Goal: Task Accomplishment & Management: Manage account settings

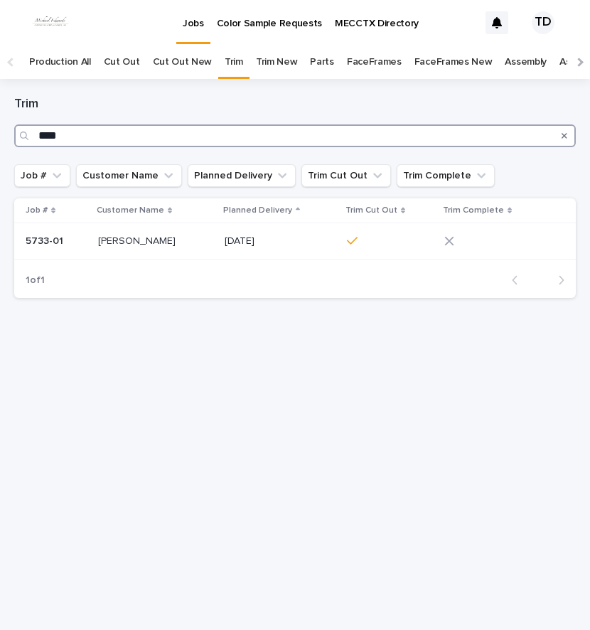
click at [162, 134] on input "****" at bounding box center [295, 135] width 562 height 23
type input "*"
type input "****"
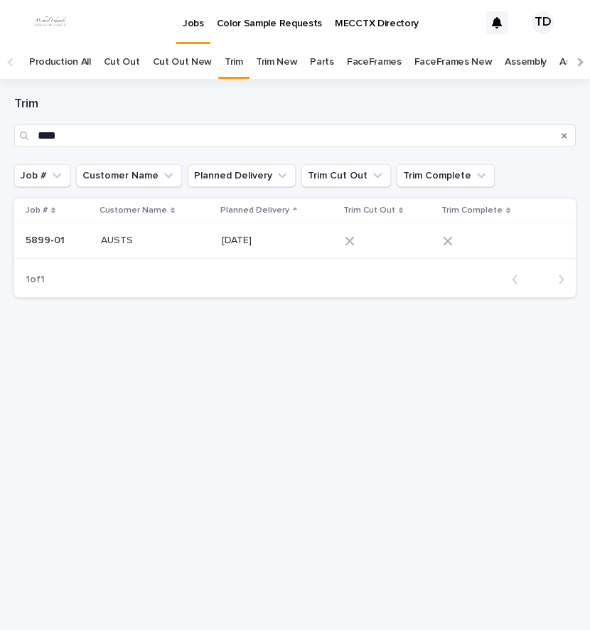
click at [365, 242] on div at bounding box center [380, 241] width 71 height 10
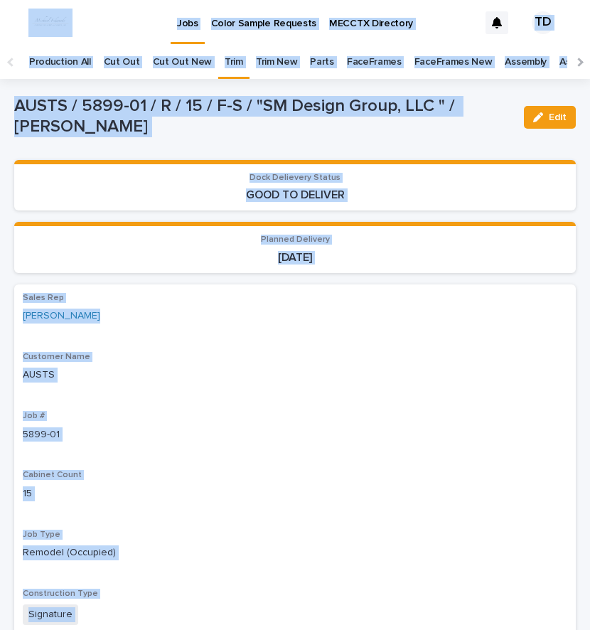
drag, startPoint x: 365, startPoint y: 242, endPoint x: 544, endPoint y: 129, distance: 212.8
click at [544, 129] on div "Edit" at bounding box center [547, 117] width 58 height 43
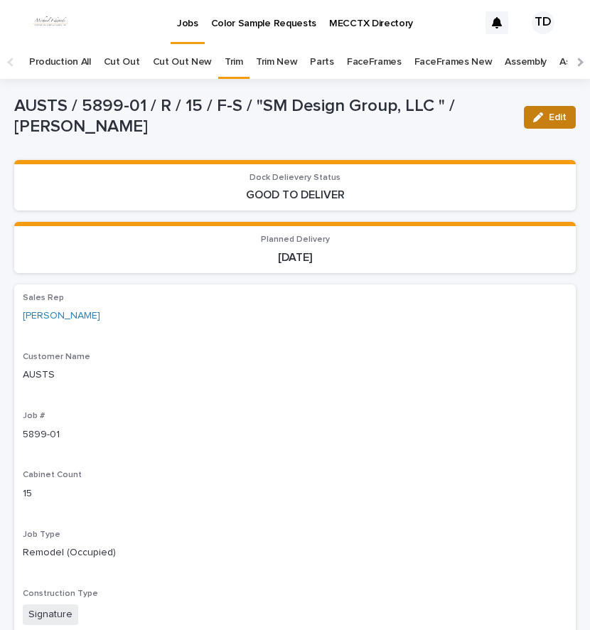
drag, startPoint x: 544, startPoint y: 119, endPoint x: 236, endPoint y: 328, distance: 372.4
click at [549, 118] on span "Edit" at bounding box center [558, 117] width 18 height 10
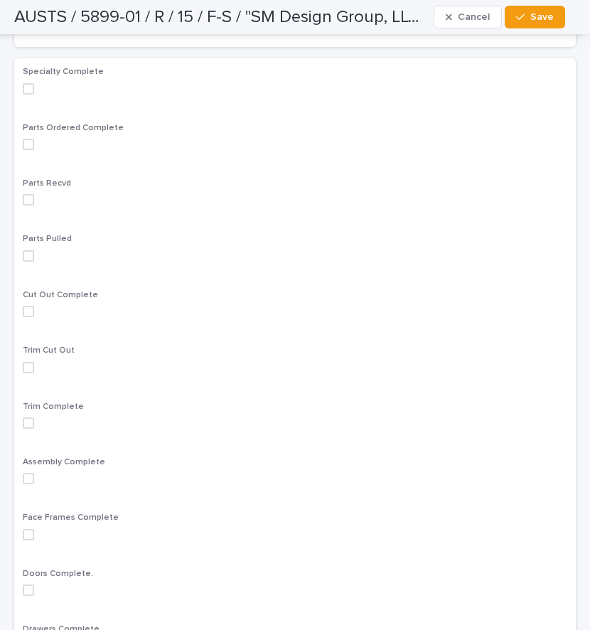
scroll to position [853, 0]
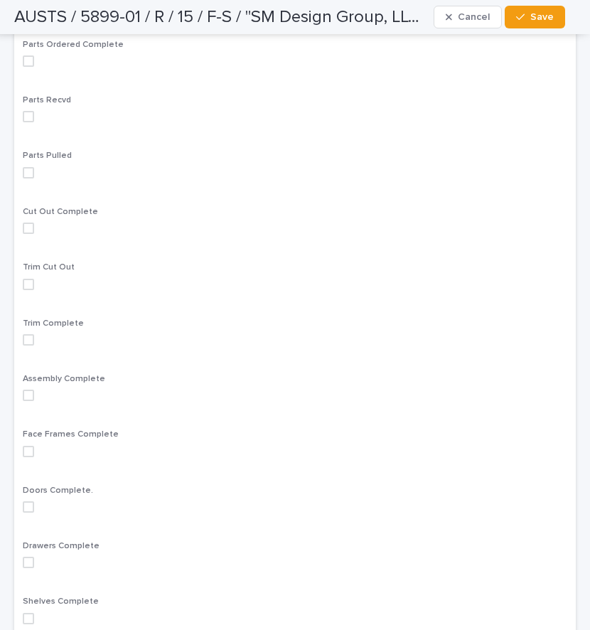
click at [31, 277] on div "Trim Cut Out" at bounding box center [295, 281] width 544 height 38
click at [28, 284] on span at bounding box center [28, 284] width 11 height 11
click at [527, 24] on button "Save" at bounding box center [535, 17] width 60 height 23
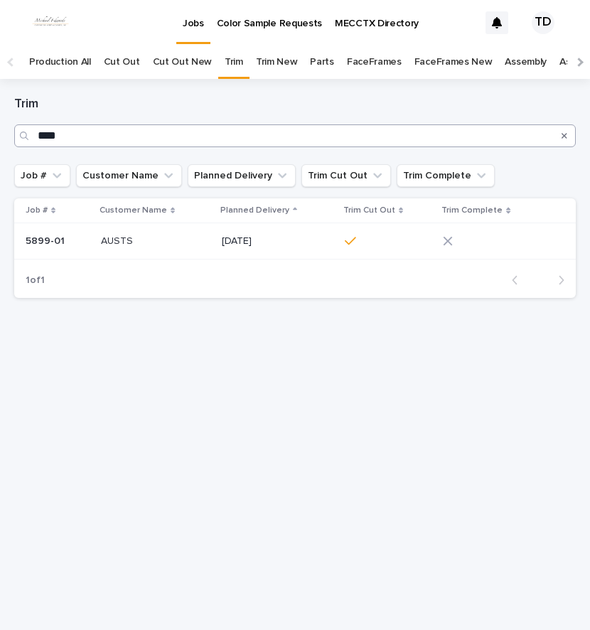
drag, startPoint x: 564, startPoint y: 136, endPoint x: 555, endPoint y: 136, distance: 8.5
click at [563, 136] on icon "Search" at bounding box center [565, 136] width 6 height 6
